Goal: Browse casually

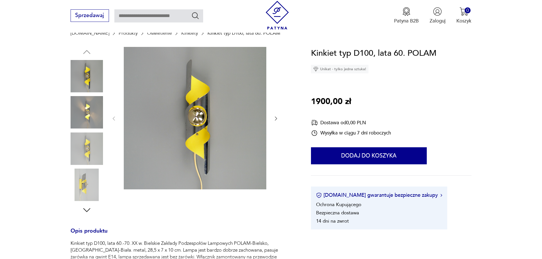
click at [81, 114] on img at bounding box center [87, 112] width 32 height 32
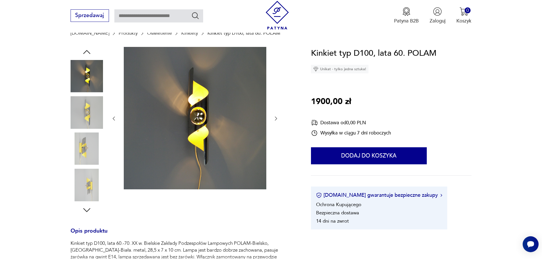
click at [84, 138] on img at bounding box center [87, 149] width 32 height 32
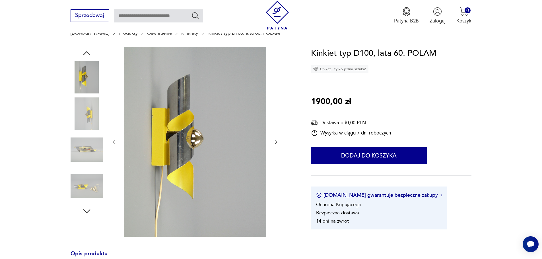
click at [88, 184] on img at bounding box center [87, 186] width 32 height 32
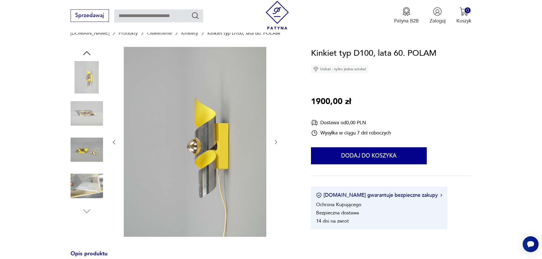
click at [90, 190] on img at bounding box center [87, 186] width 32 height 32
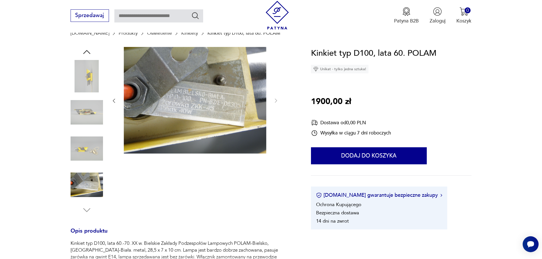
click at [97, 88] on img at bounding box center [87, 76] width 32 height 32
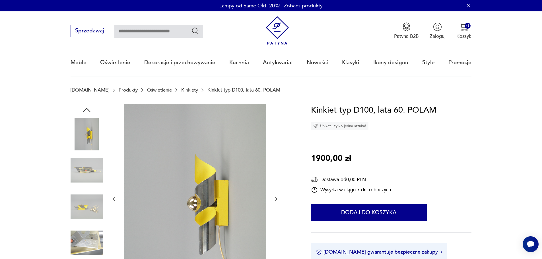
click at [86, 134] on img at bounding box center [87, 134] width 32 height 32
